Goal: Task Accomplishment & Management: Use online tool/utility

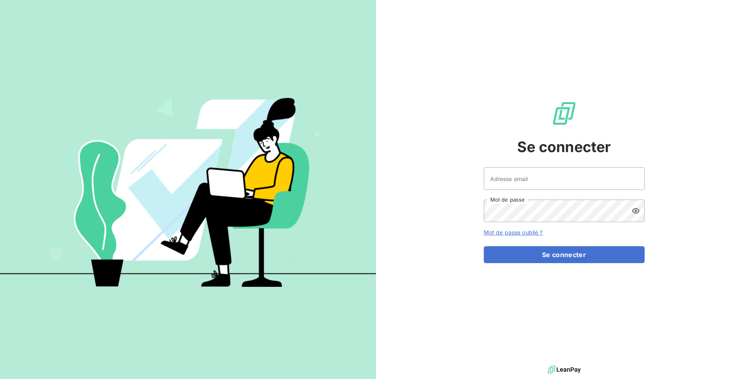
click at [587, 166] on div "Se connecter Adresse email Mot de passe Mot de passe oublié ? Se connecter" at bounding box center [564, 181] width 161 height 363
click at [582, 177] on input "Adresse email" at bounding box center [564, 178] width 161 height 23
click at [515, 178] on input "admin@3dcelo" at bounding box center [564, 178] width 161 height 23
drag, startPoint x: 512, startPoint y: 179, endPoint x: 557, endPoint y: 178, distance: 45.0
click at [557, 178] on input "admin@3dcelo" at bounding box center [564, 178] width 161 height 23
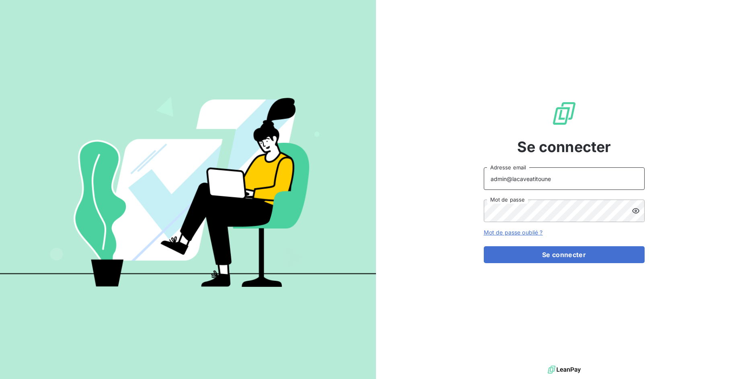
type input "admin@lacaveatitoune"
click at [484, 246] on button "Se connecter" at bounding box center [564, 254] width 161 height 17
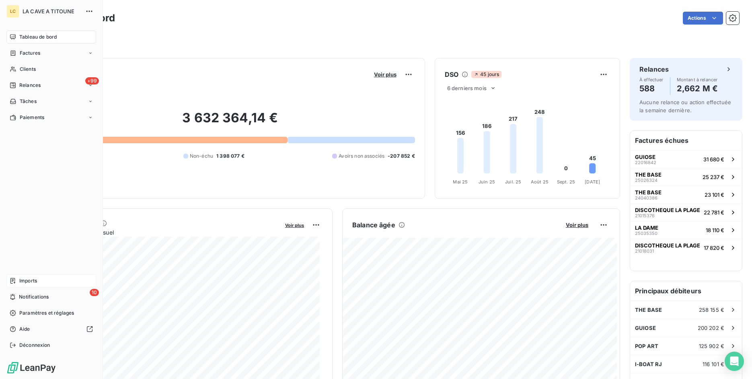
click at [14, 281] on icon at bounding box center [13, 280] width 6 height 6
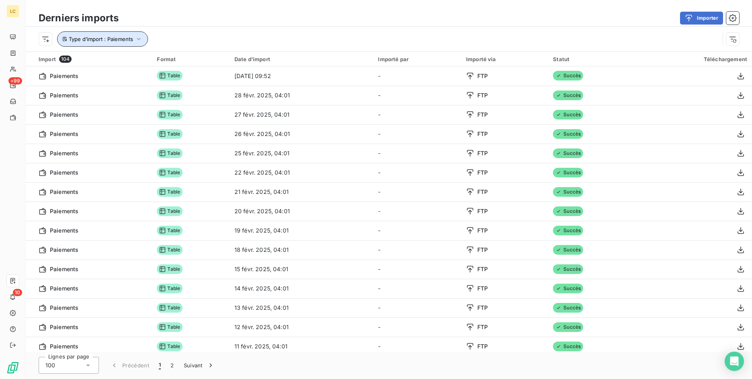
click at [137, 41] on icon "button" at bounding box center [139, 39] width 8 height 8
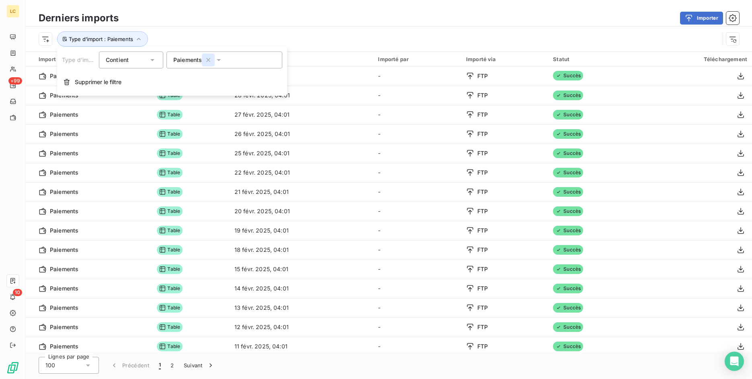
click at [209, 61] on icon "button" at bounding box center [208, 60] width 8 height 8
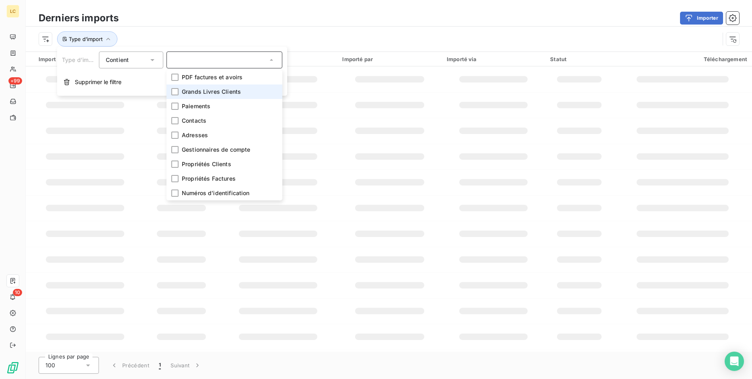
click at [209, 88] on span "Grands Livres Clients" at bounding box center [211, 92] width 59 height 8
click at [284, 33] on div "Type d’import : Grands Livres Clients" at bounding box center [379, 38] width 680 height 15
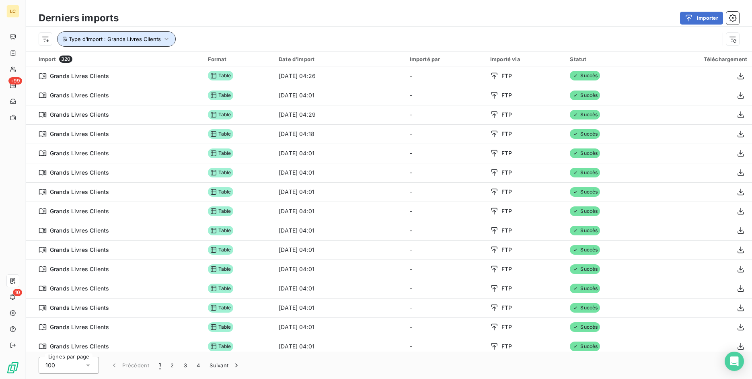
click at [159, 33] on button "Type d’import : Grands Livres Clients" at bounding box center [116, 38] width 119 height 15
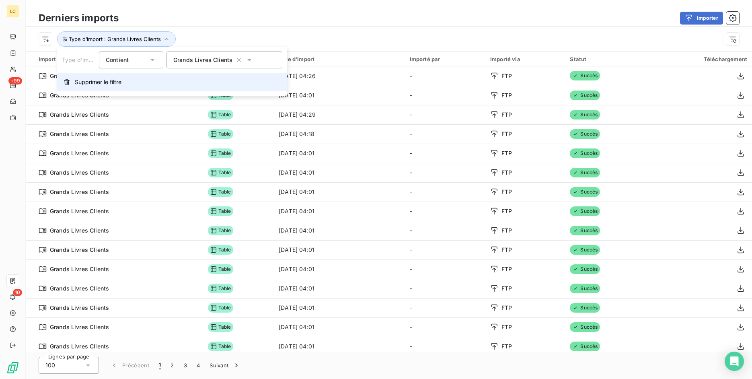
click at [150, 80] on button "Supprimer le filtre" at bounding box center [172, 82] width 230 height 18
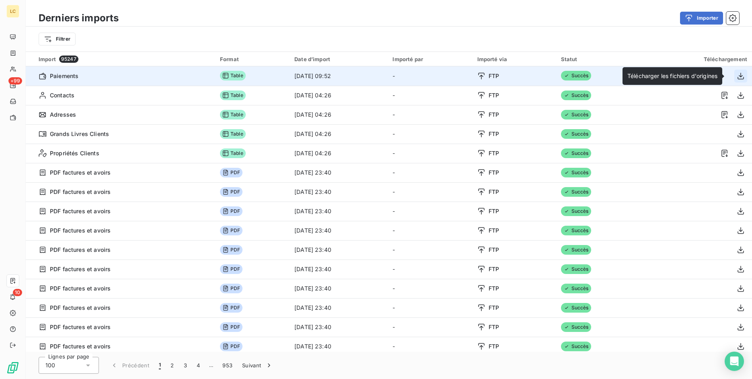
click at [736, 77] on icon "button" at bounding box center [740, 76] width 8 height 8
